Goal: Task Accomplishment & Management: Manage account settings

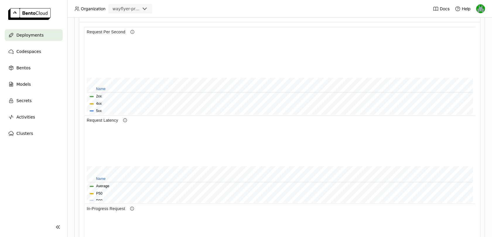
scroll to position [258, 0]
click at [340, 119] on div "Request Latency" at bounding box center [279, 117] width 391 height 9
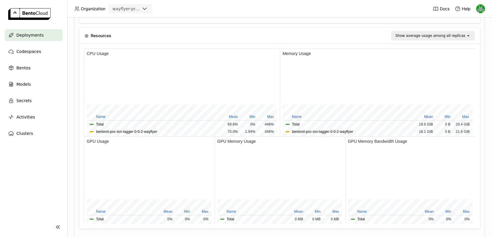
scroll to position [548, 0]
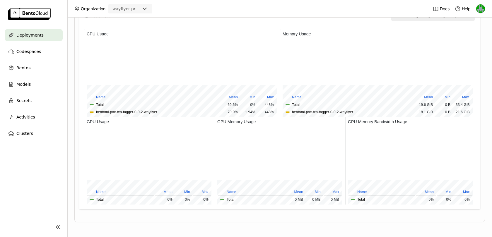
click at [132, 10] on div "wayflyer-prod" at bounding box center [126, 9] width 28 height 6
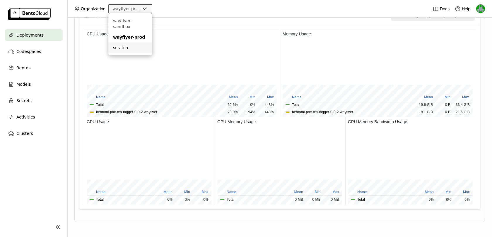
click at [123, 45] on div "scratch" at bounding box center [130, 48] width 35 height 6
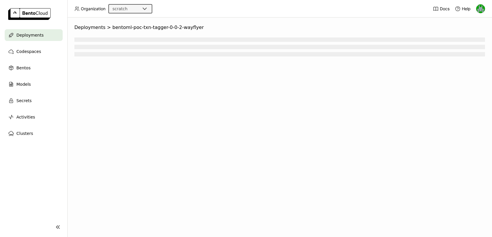
scroll to position [0, 0]
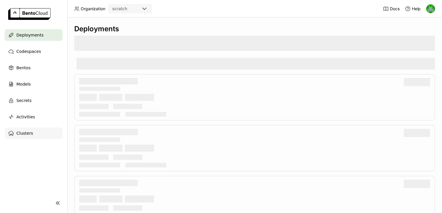
click at [29, 134] on span "Clusters" at bounding box center [24, 133] width 17 height 7
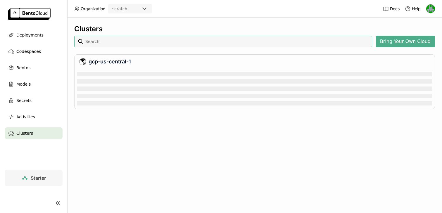
click at [38, 180] on span "Starter" at bounding box center [38, 178] width 15 height 6
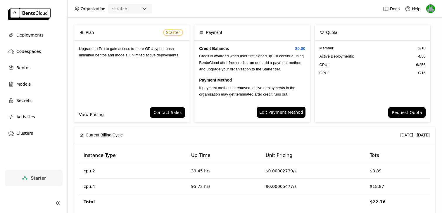
click at [90, 113] on link "View Pricing" at bounding box center [91, 115] width 25 height 6
click at [119, 11] on div "scratch" at bounding box center [119, 9] width 15 height 6
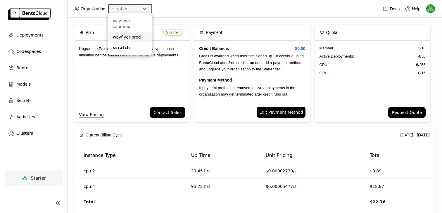
click at [123, 34] on div "wayflyer-prod" at bounding box center [130, 37] width 35 height 6
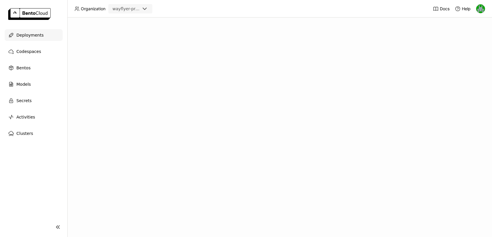
click at [38, 40] on div "Deployments" at bounding box center [34, 35] width 58 height 12
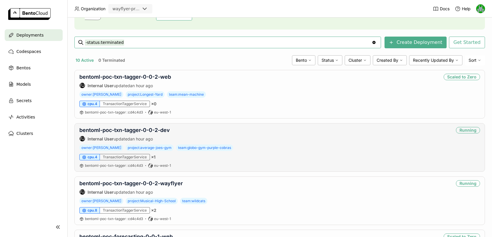
scroll to position [83, 0]
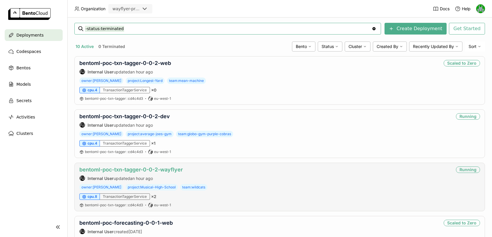
click at [152, 168] on link "bentoml-poc-txn-tagger-0-0-2-wayflyer" at bounding box center [130, 170] width 103 height 6
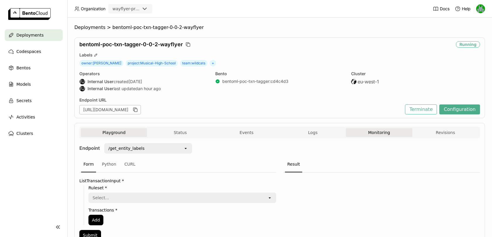
click at [373, 132] on button "Monitoring" at bounding box center [379, 132] width 66 height 9
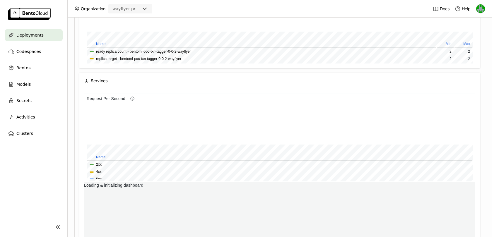
scroll to position [215, 0]
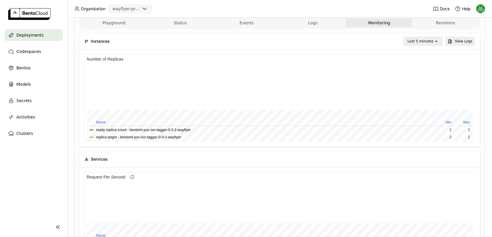
click at [425, 40] on div "Last 5 minutes" at bounding box center [420, 41] width 26 height 6
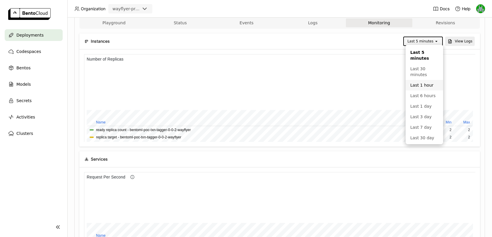
click at [414, 85] on div "Last 1 hour" at bounding box center [424, 85] width 28 height 6
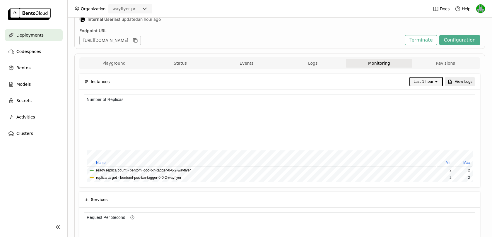
scroll to position [0, 0]
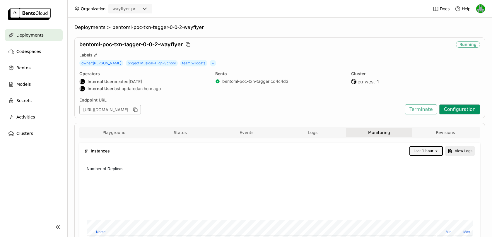
click at [459, 111] on button "Configuration" at bounding box center [459, 109] width 41 height 10
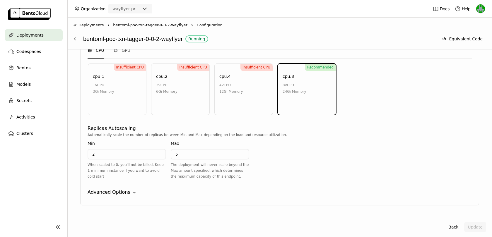
scroll to position [331, 0]
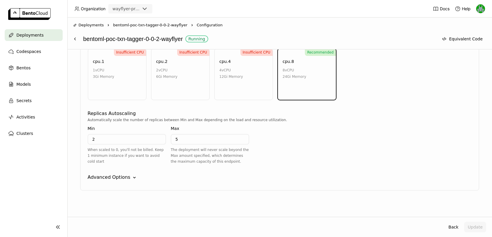
click at [133, 169] on div "TransactionTaggerService Instance Type CPU GPU Insufficient CPU cpu.1 1 vCPU 3G…" at bounding box center [279, 100] width 399 height 182
click at [126, 170] on div "TransactionTaggerService Instance Type CPU GPU Insufficient CPU cpu.1 1 vCPU 3G…" at bounding box center [279, 100] width 399 height 182
click at [126, 175] on div "Advanced Options" at bounding box center [109, 177] width 43 height 7
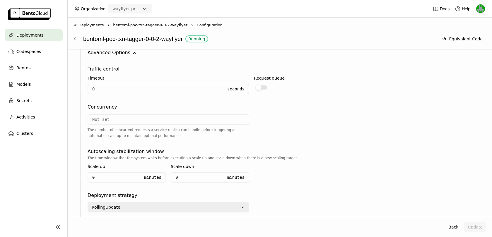
scroll to position [481, 0]
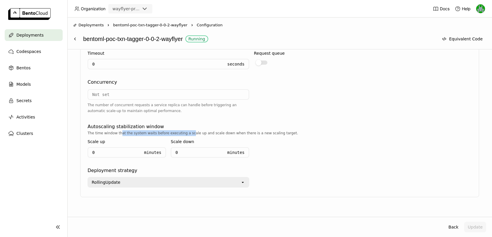
drag, startPoint x: 120, startPoint y: 131, endPoint x: 187, endPoint y: 131, distance: 67.0
click at [187, 131] on div "The time window that the system waits before executing a scale up and scale dow…" at bounding box center [280, 133] width 384 height 6
click at [198, 132] on div "The time window that the system waits before executing a scale up and scale dow…" at bounding box center [280, 133] width 384 height 6
click at [200, 131] on div "The time window that the system waits before executing a scale up and scale dow…" at bounding box center [280, 133] width 384 height 6
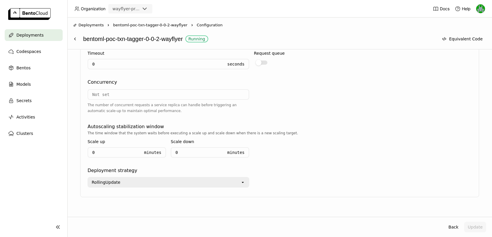
click at [261, 144] on div "The time window that the system waits before executing a scale up and scale dow…" at bounding box center [280, 146] width 384 height 32
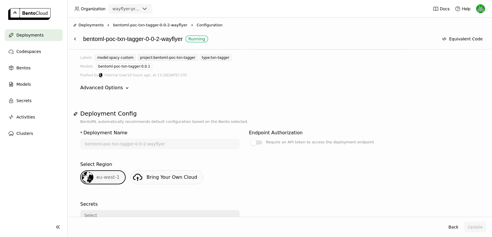
scroll to position [0, 0]
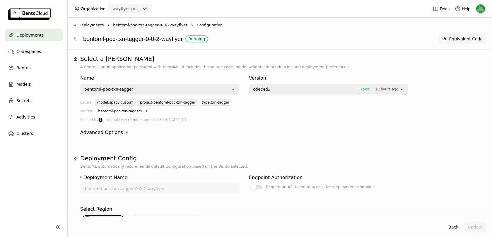
click at [446, 39] on icon at bounding box center [444, 39] width 5 height 5
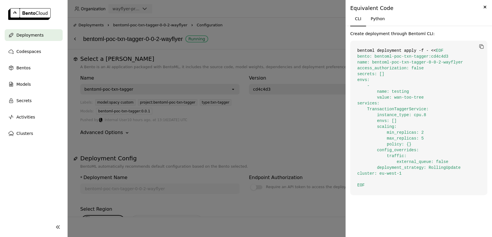
click at [305, 40] on div at bounding box center [246, 118] width 492 height 237
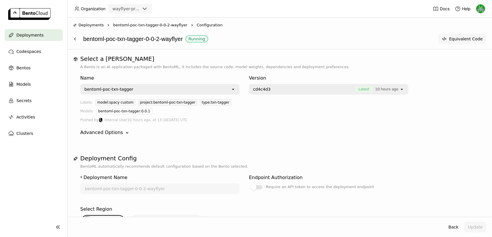
click at [448, 43] on button "Equivalent Code" at bounding box center [462, 39] width 48 height 11
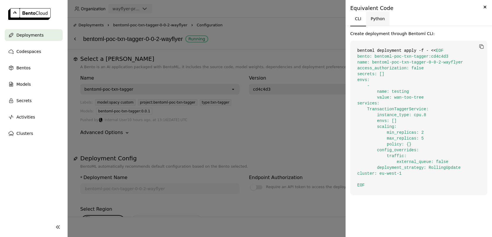
click at [387, 20] on button "Python" at bounding box center [378, 19] width 24 height 14
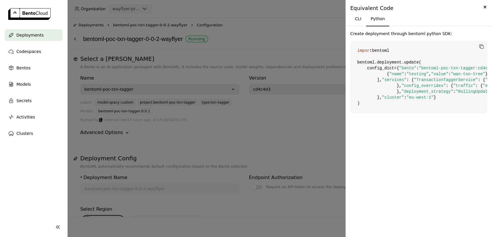
scroll to position [10, 0]
click at [298, 16] on div at bounding box center [246, 118] width 492 height 237
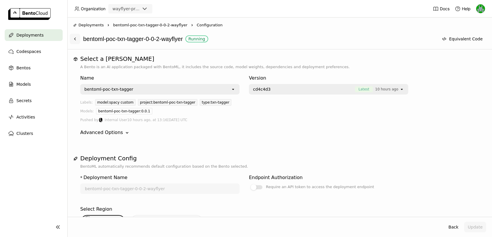
click at [76, 40] on icon at bounding box center [75, 39] width 5 height 5
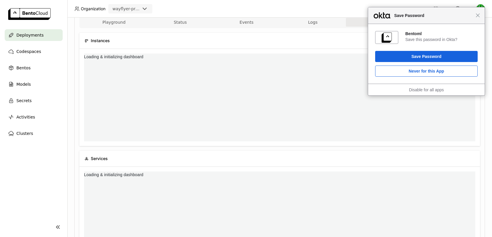
scroll to position [88, 195]
click at [478, 18] on div "Close Save Password" at bounding box center [426, 15] width 116 height 17
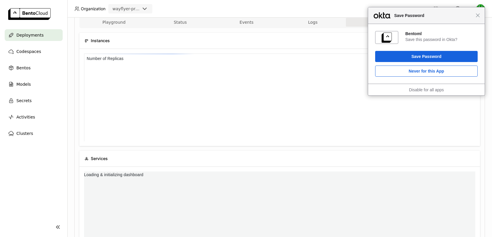
click at [480, 15] on div "Close Save Password" at bounding box center [426, 15] width 116 height 17
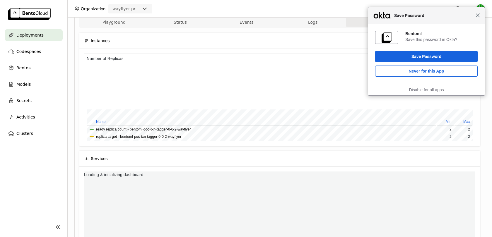
scroll to position [88, 195]
click at [478, 15] on span "Close" at bounding box center [477, 15] width 4 height 4
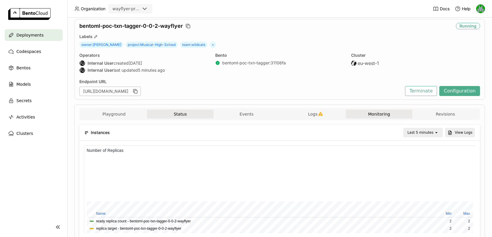
scroll to position [0, 0]
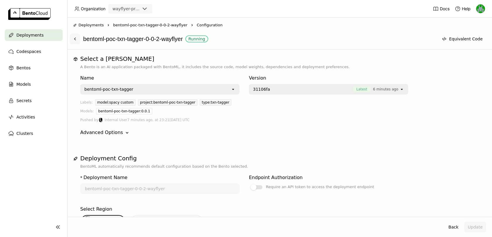
click at [78, 39] on button at bounding box center [75, 39] width 11 height 11
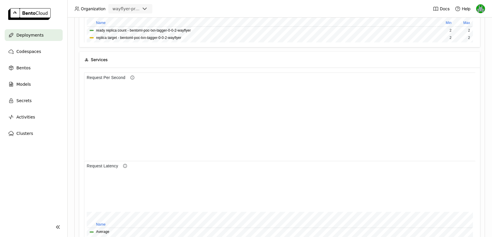
scroll to position [210, 0]
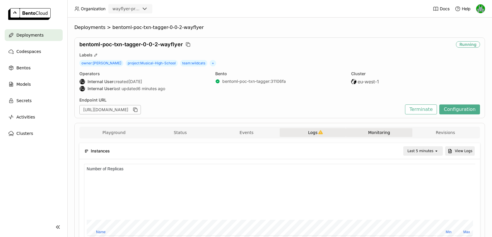
click at [314, 128] on button "Logs" at bounding box center [312, 132] width 66 height 9
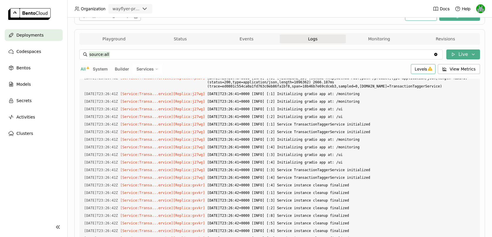
click at [425, 67] on span "Levels" at bounding box center [420, 68] width 12 height 5
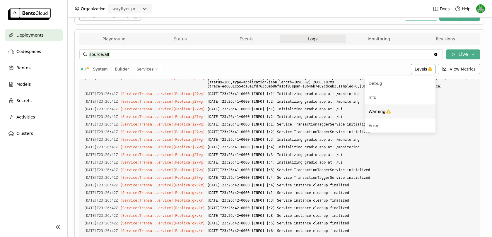
click at [385, 109] on span "Warning" at bounding box center [376, 111] width 17 height 5
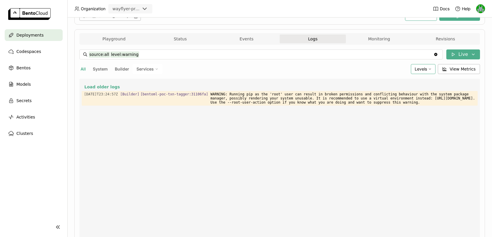
click at [430, 69] on icon at bounding box center [430, 69] width 4 height 4
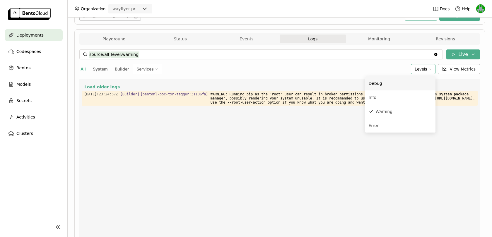
click at [354, 69] on div "All System Builder Services" at bounding box center [243, 69] width 329 height 10
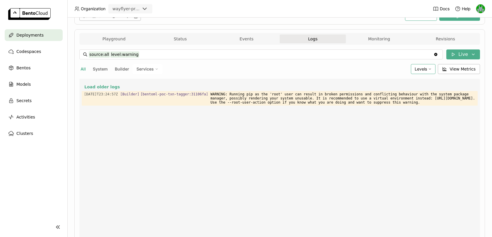
click at [83, 67] on span "All" at bounding box center [82, 68] width 5 height 5
type input "source:all"
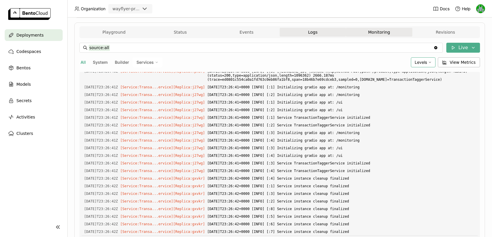
click at [362, 33] on button "Monitoring" at bounding box center [379, 32] width 66 height 9
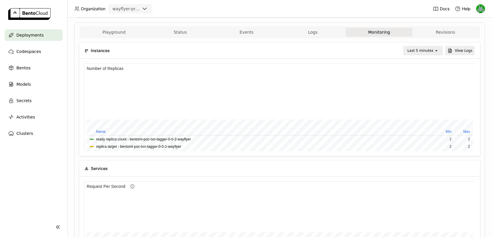
click at [414, 49] on div "Last 5 minutes" at bounding box center [420, 51] width 26 height 6
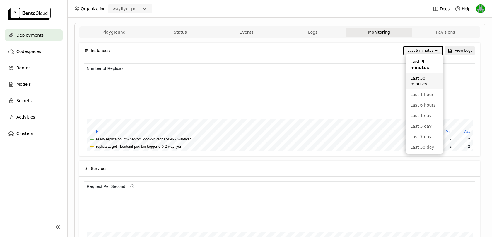
click at [414, 83] on div "Last 30 minutes" at bounding box center [424, 81] width 28 height 12
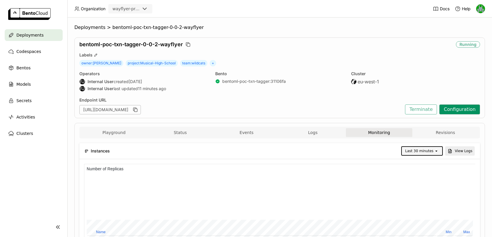
click at [456, 111] on button "Configuration" at bounding box center [459, 109] width 41 height 10
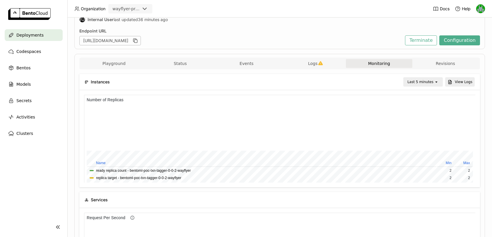
scroll to position [37, 0]
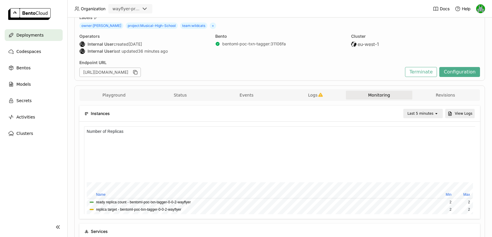
click at [270, 47] on div "Bento bentoml-poc-txn-tagger : 31106fa" at bounding box center [279, 45] width 129 height 22
click at [268, 42] on link "bentoml-poc-txn-tagger : 31106fa" at bounding box center [254, 43] width 64 height 5
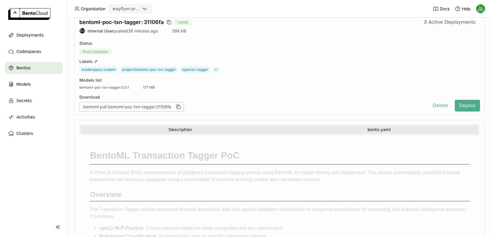
click at [377, 128] on button "bento.yaml" at bounding box center [378, 129] width 199 height 9
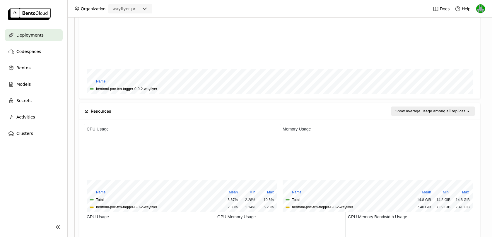
scroll to position [460, 0]
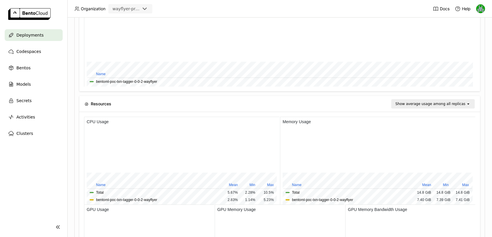
click at [415, 102] on div "Show average usage among all replicas" at bounding box center [430, 104] width 70 height 6
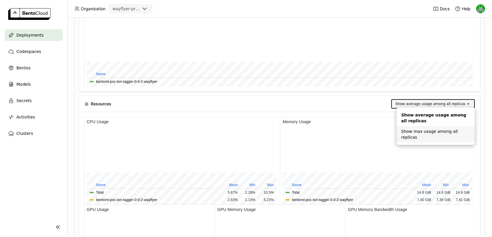
click at [412, 128] on li "Show max usage among all replicas" at bounding box center [435, 134] width 78 height 16
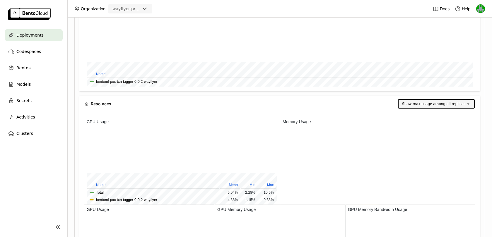
scroll to position [88, 195]
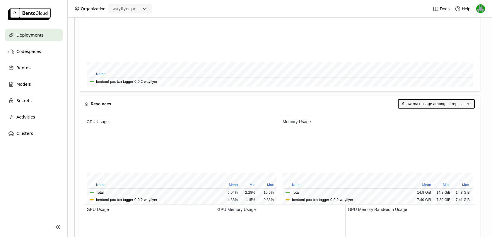
click at [418, 101] on div "Show max usage among all replicas" at bounding box center [433, 104] width 63 height 6
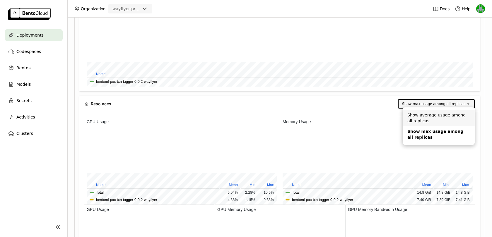
click at [414, 118] on div "Show average usage among all replicas" at bounding box center [438, 118] width 63 height 12
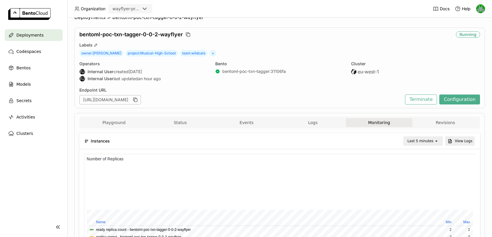
scroll to position [13, 0]
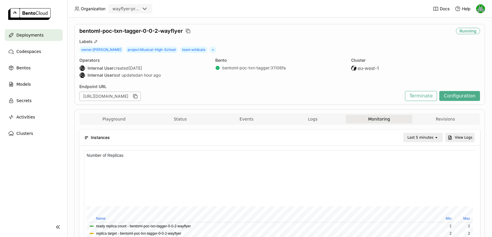
click at [421, 136] on div "Last 5 minutes" at bounding box center [420, 138] width 26 height 6
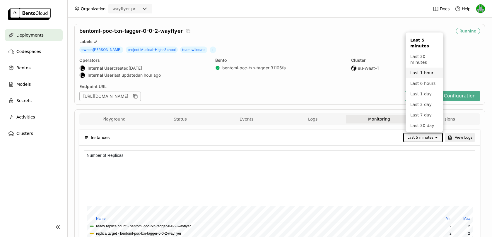
click at [417, 74] on div "Last 1 hour" at bounding box center [424, 73] width 28 height 6
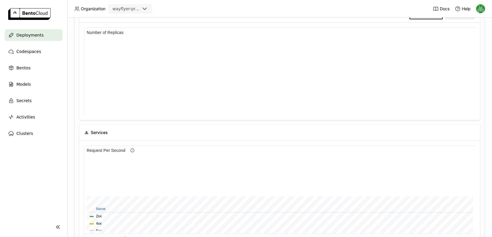
scroll to position [152, 0]
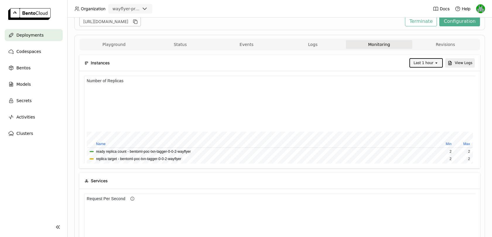
click at [434, 65] on div "open" at bounding box center [438, 63] width 8 height 8
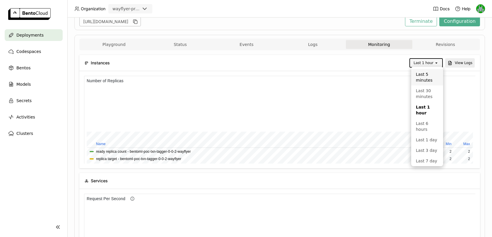
click at [426, 72] on div "Last 5 minutes" at bounding box center [427, 77] width 23 height 12
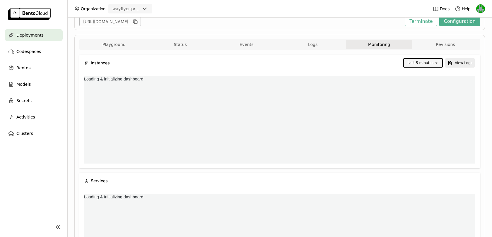
scroll to position [0, 0]
click at [423, 61] on div "Last 5 minutes" at bounding box center [420, 63] width 26 height 6
click at [414, 92] on div "Last 30 minutes" at bounding box center [424, 94] width 28 height 12
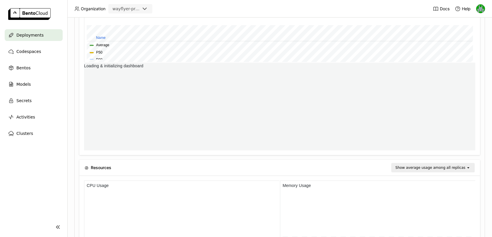
scroll to position [88, 195]
